Goal: Task Accomplishment & Management: Manage account settings

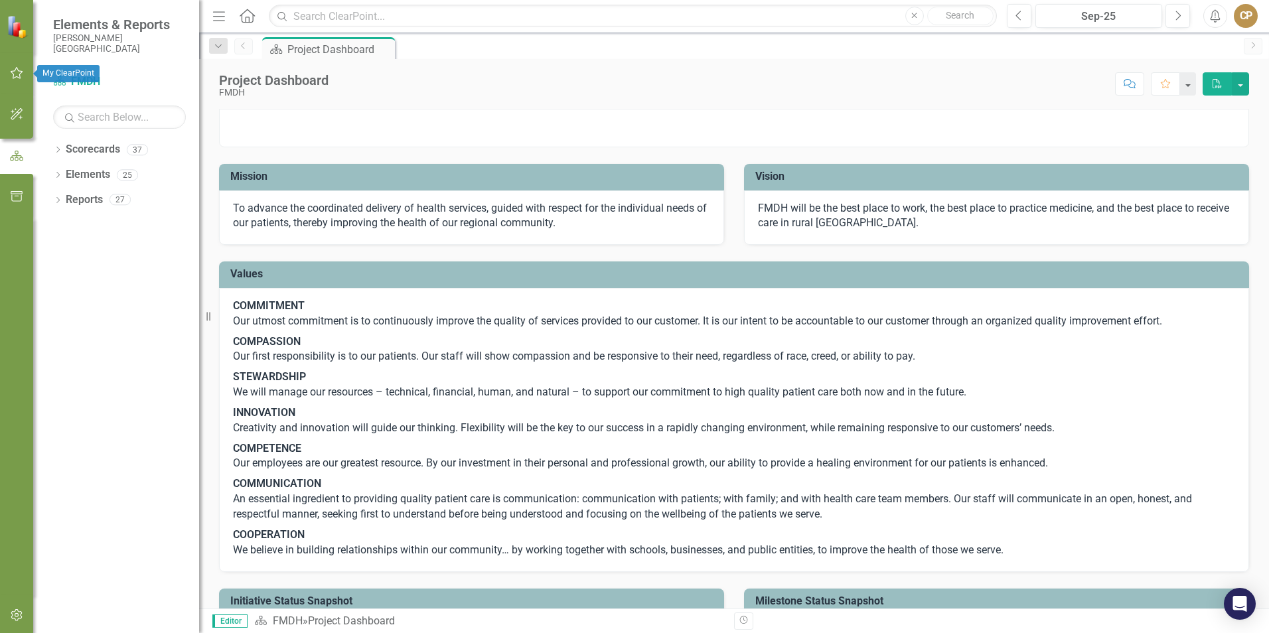
click at [7, 75] on button "button" at bounding box center [17, 74] width 30 height 28
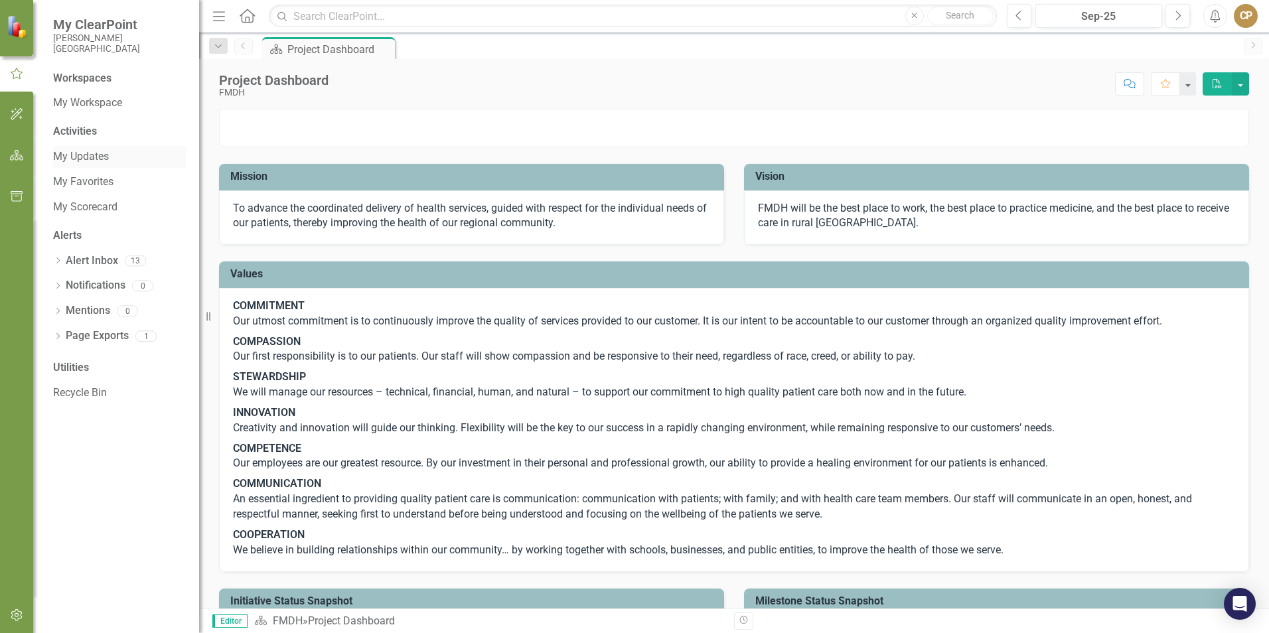
click at [76, 167] on div "My Updates" at bounding box center [119, 157] width 133 height 22
click at [78, 256] on link "Alert Inbox" at bounding box center [92, 261] width 52 height 15
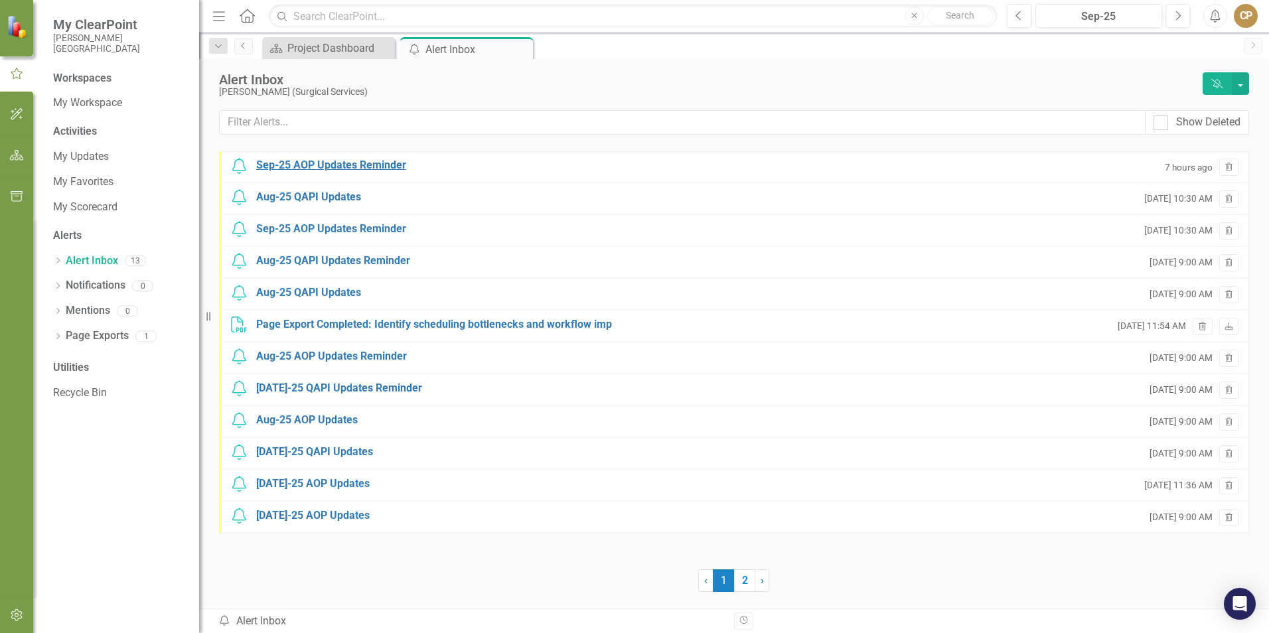
click at [320, 167] on div "Sep-25 AOP Updates Reminder" at bounding box center [331, 165] width 150 height 15
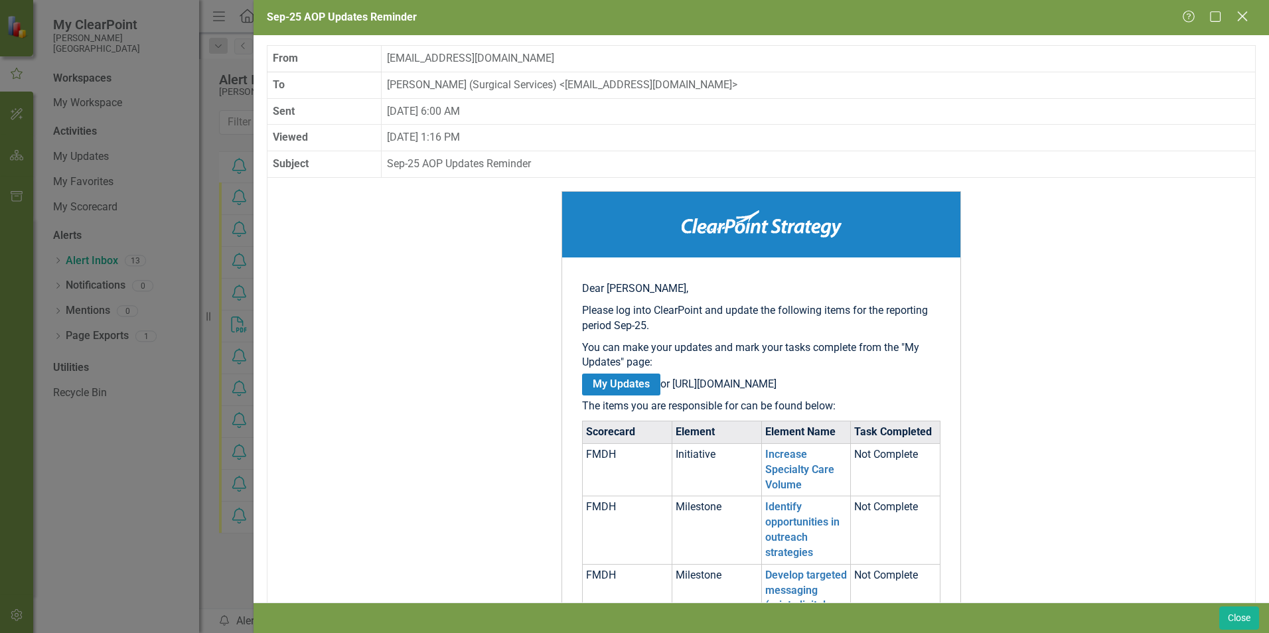
click at [1248, 15] on icon "Close" at bounding box center [1242, 16] width 17 height 13
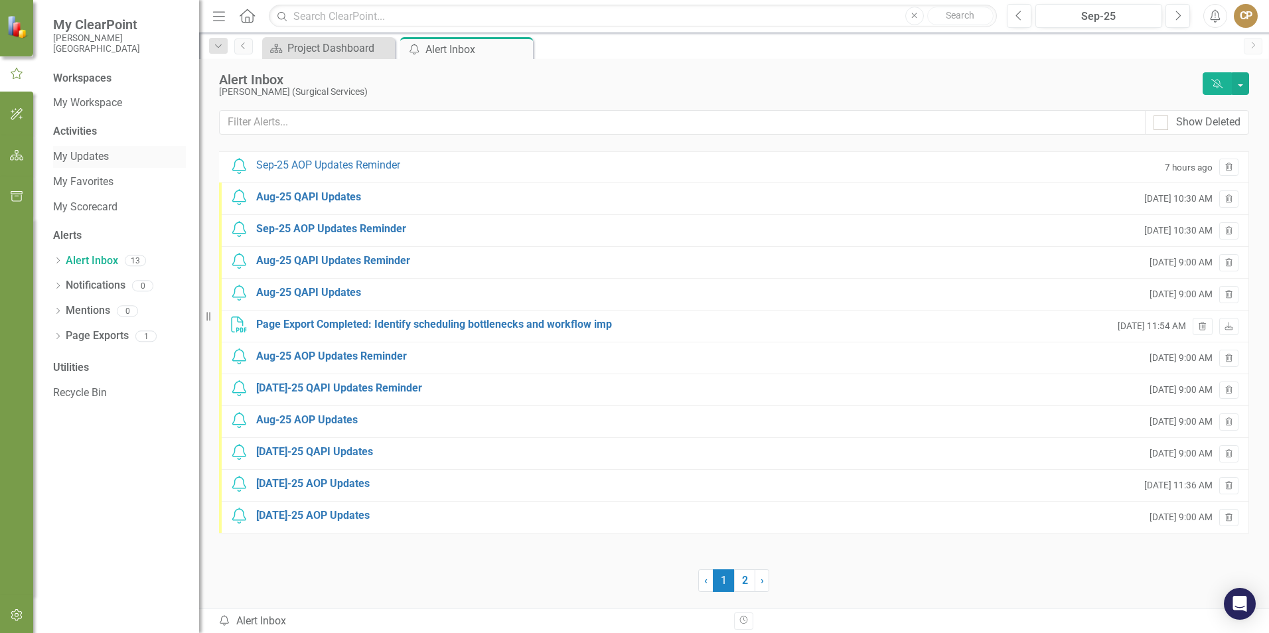
click at [75, 147] on div "My Updates" at bounding box center [119, 157] width 133 height 22
click at [74, 287] on link "Notifications" at bounding box center [96, 285] width 60 height 15
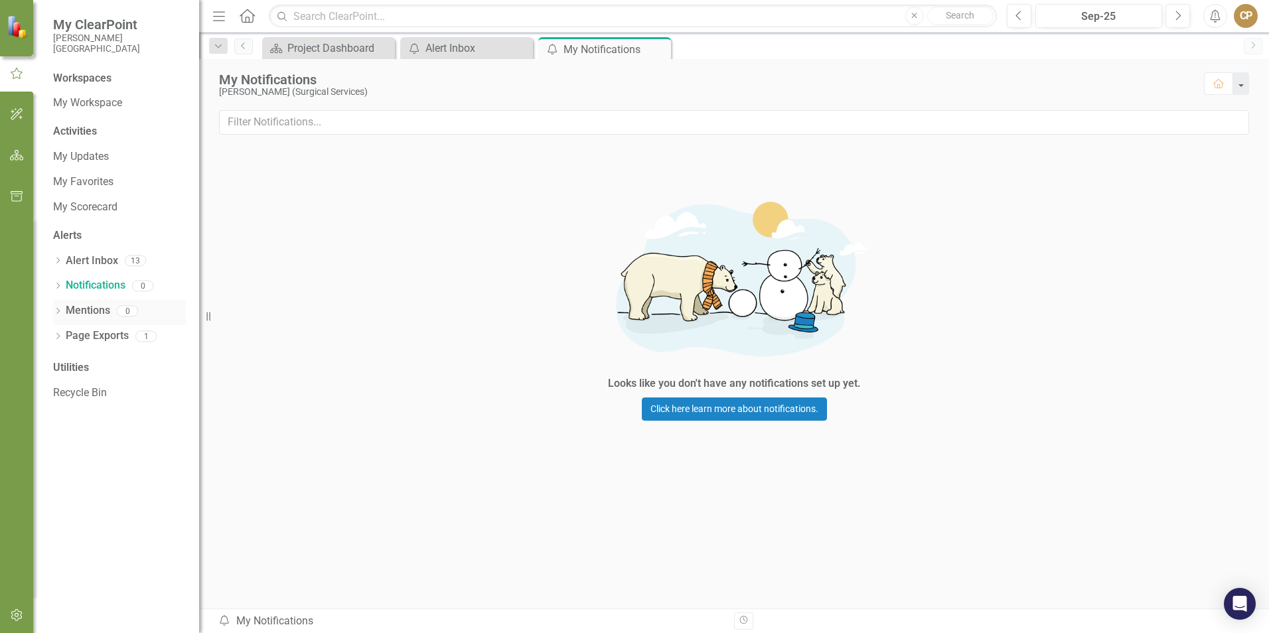
click at [84, 309] on link "Mentions" at bounding box center [88, 310] width 44 height 15
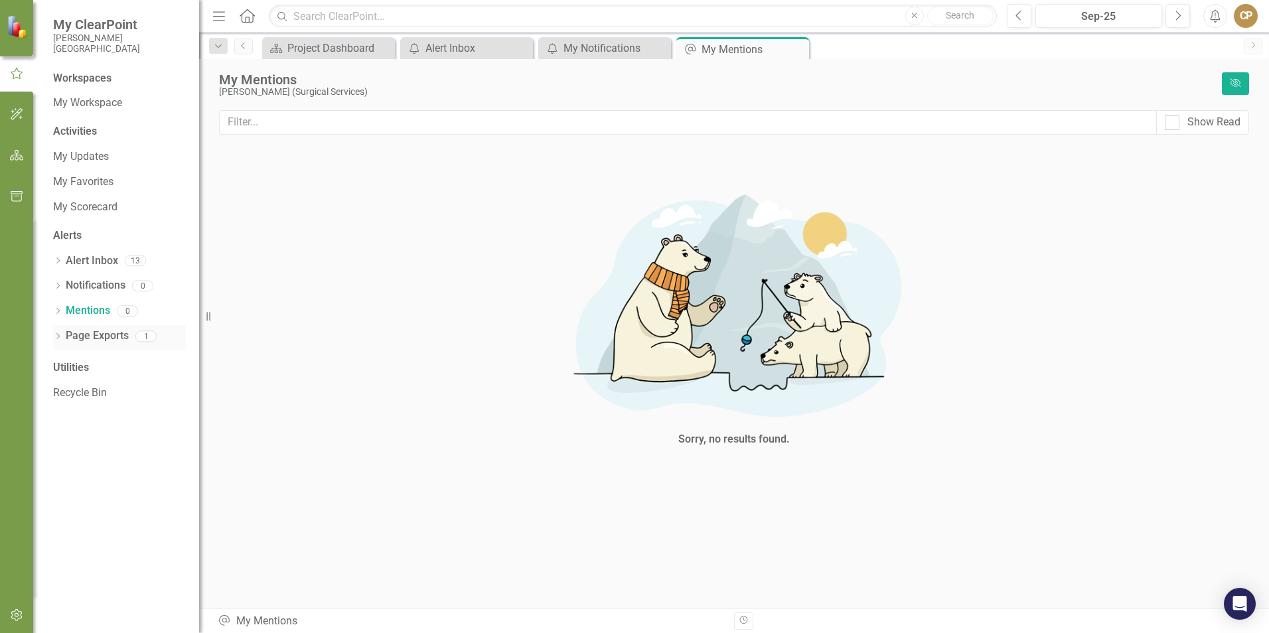
click at [88, 330] on link "Page Exports" at bounding box center [97, 336] width 63 height 15
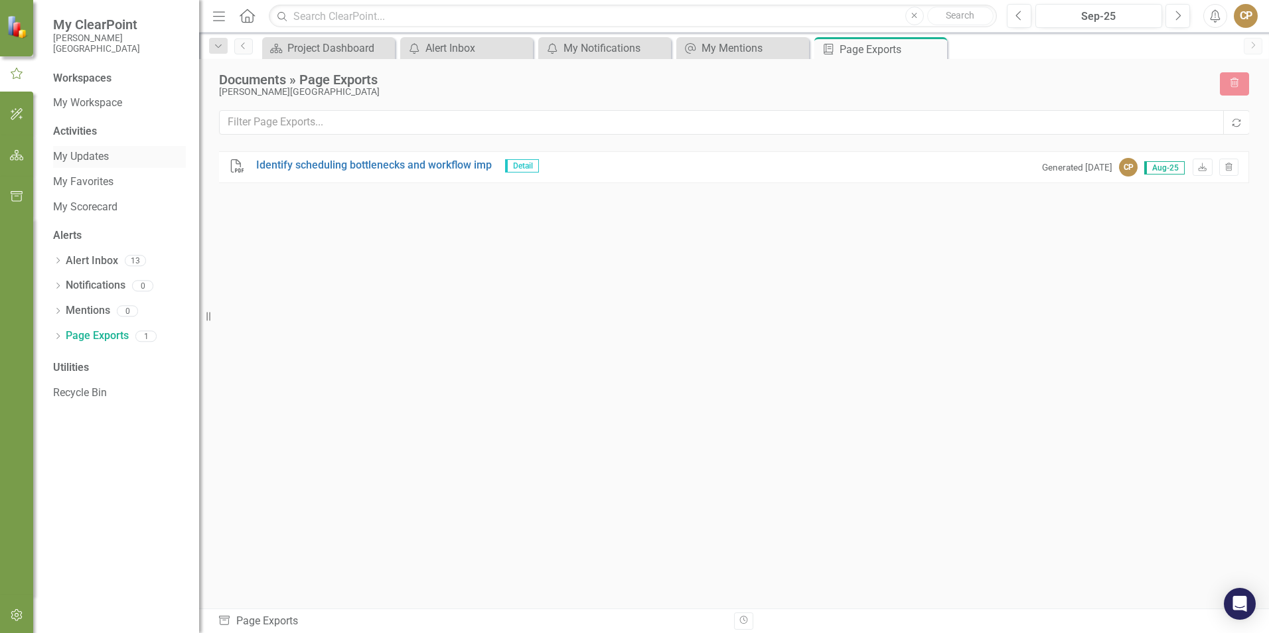
click at [78, 149] on div "My Updates" at bounding box center [119, 157] width 133 height 22
click at [70, 157] on link "My Updates" at bounding box center [119, 156] width 133 height 15
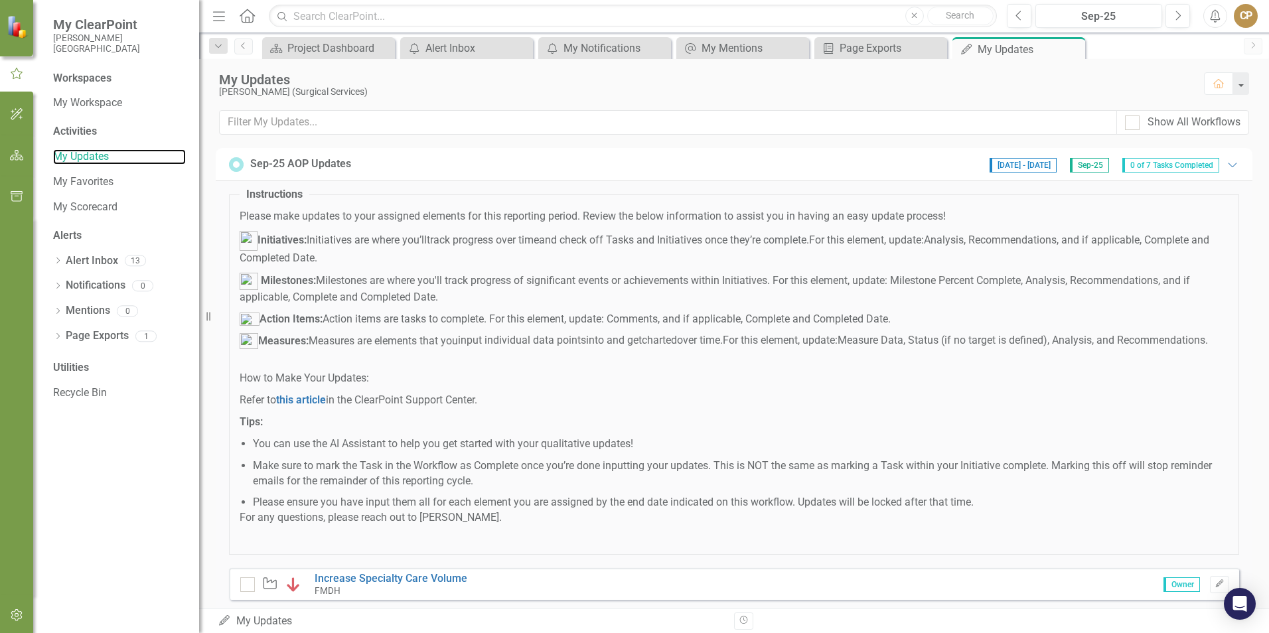
scroll to position [297, 0]
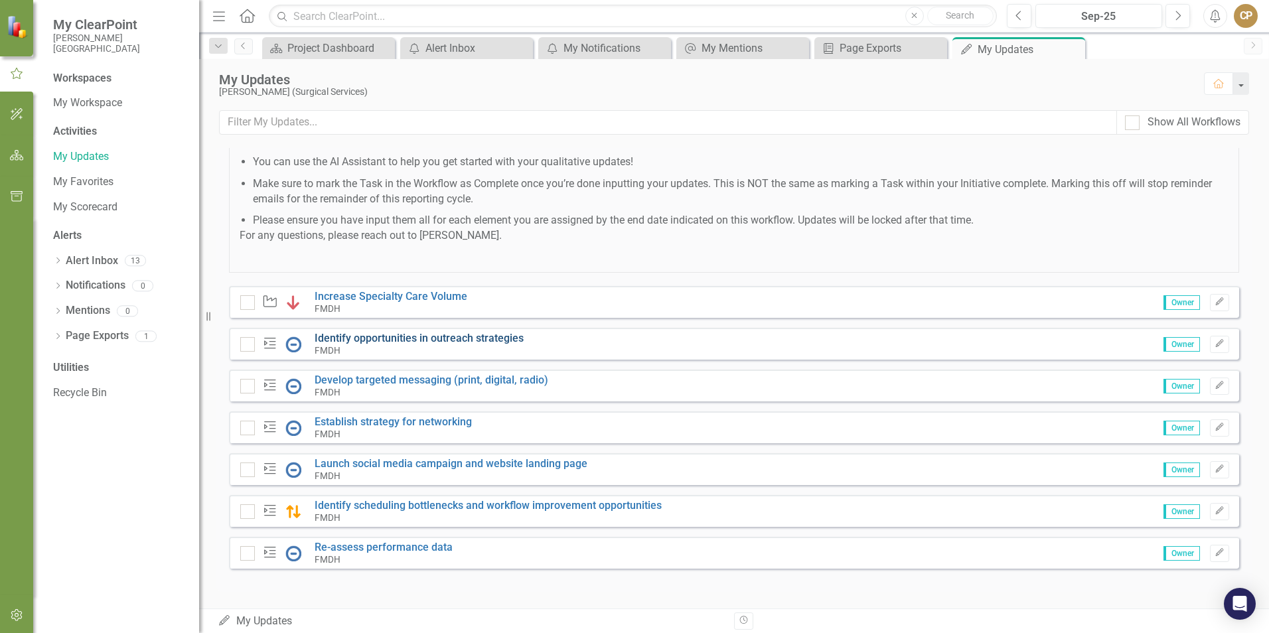
click at [427, 340] on link "Identify opportunities in outreach strategies" at bounding box center [419, 338] width 209 height 13
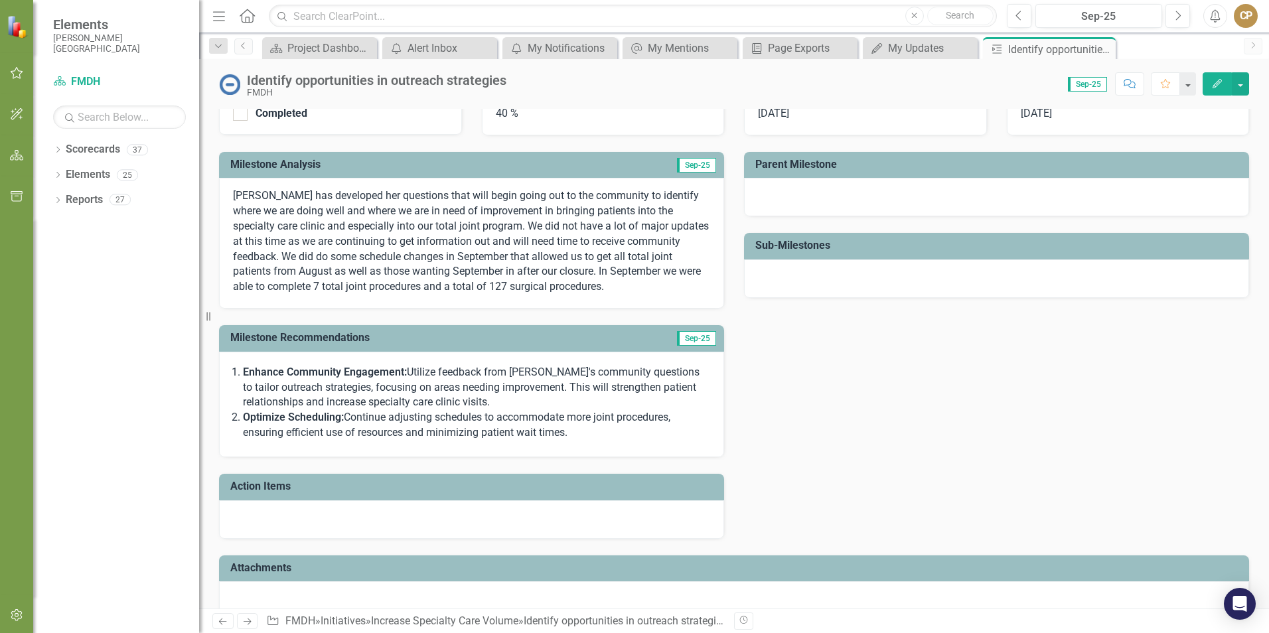
scroll to position [254, 0]
